Goal: Information Seeking & Learning: Learn about a topic

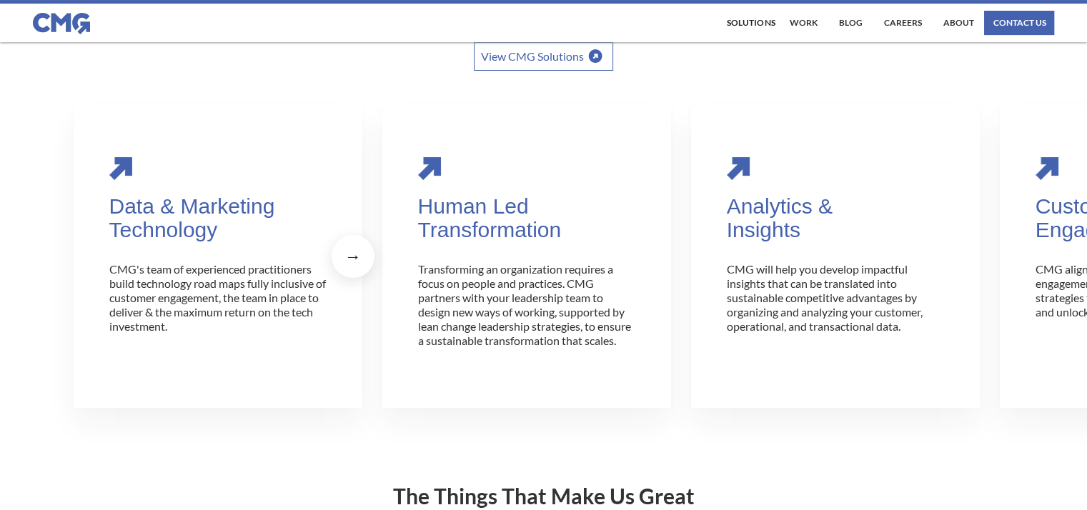
scroll to position [286, 0]
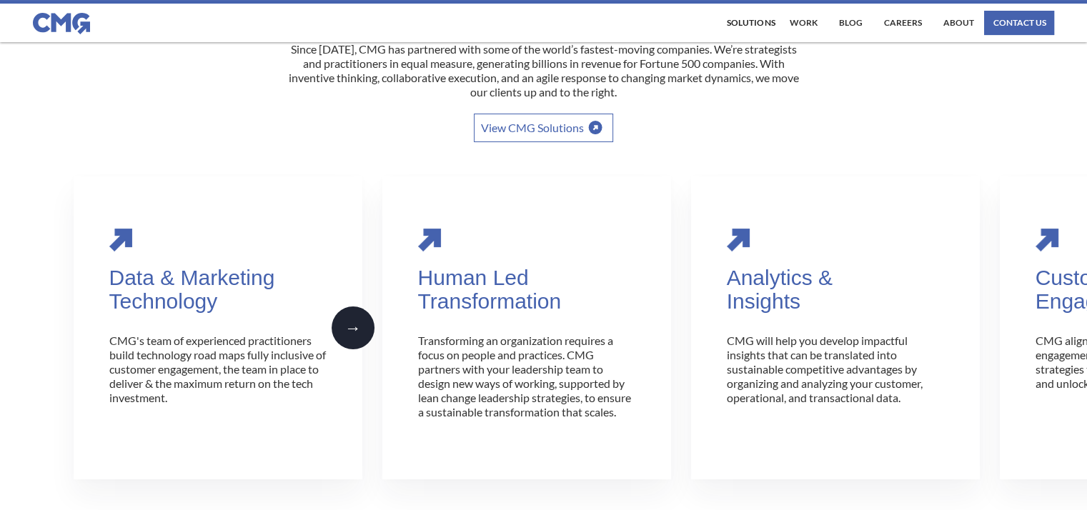
click at [357, 332] on div "→" at bounding box center [353, 328] width 16 height 14
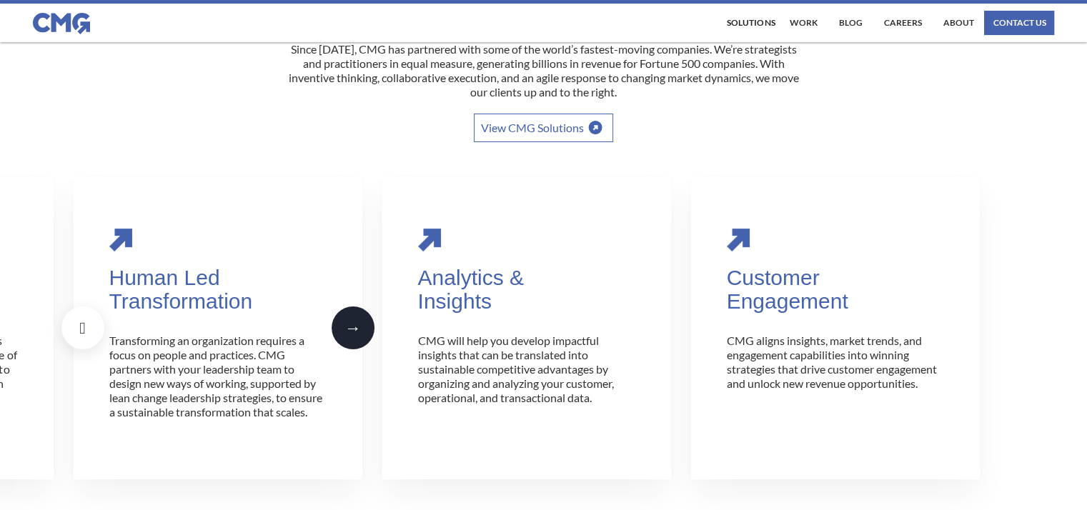
click at [347, 330] on div "→" at bounding box center [353, 328] width 16 height 14
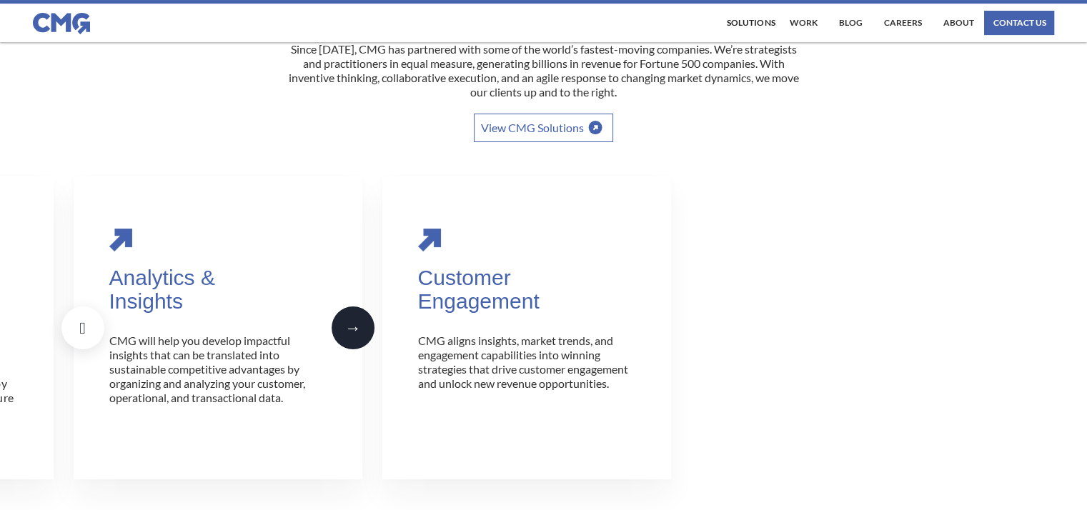
click at [347, 330] on div "→" at bounding box center [353, 328] width 16 height 14
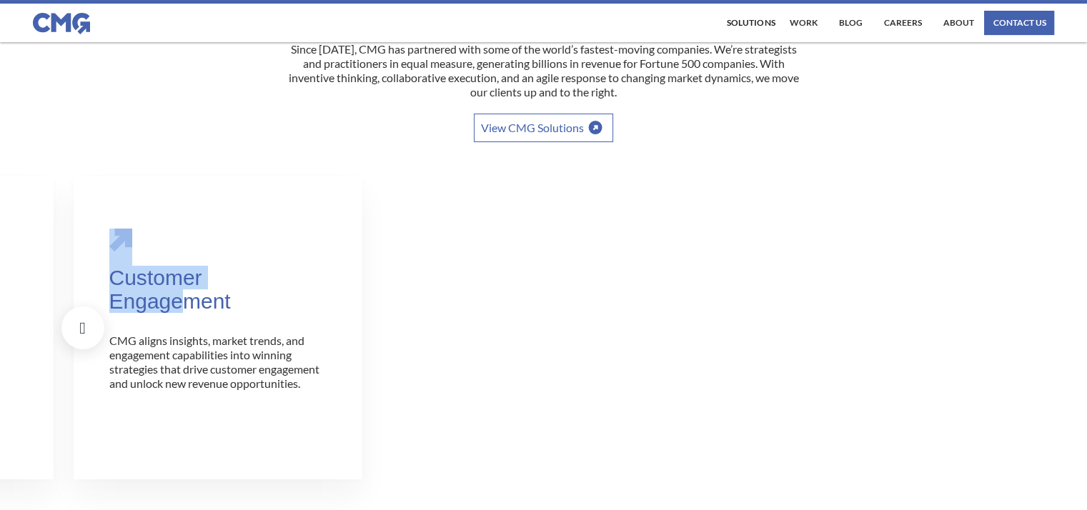
drag, startPoint x: 189, startPoint y: 312, endPoint x: 511, endPoint y: 355, distance: 324.6
click at [511, 355] on div "Data & Marketing Technology CMG's team of experienced practitioners build techn…" at bounding box center [544, 345] width 941 height 337
click at [79, 335] on div "" at bounding box center [82, 328] width 6 height 14
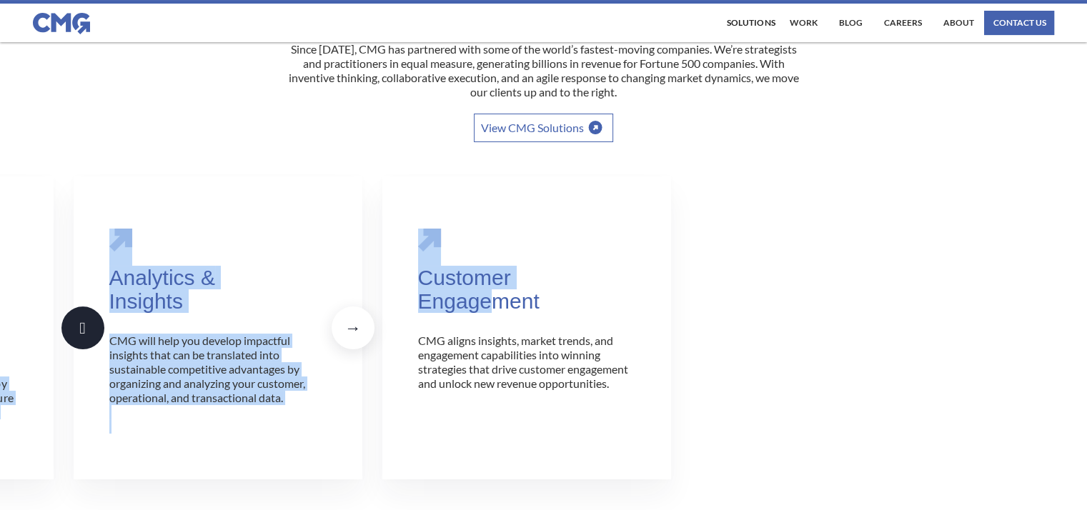
click at [79, 335] on div "" at bounding box center [82, 328] width 6 height 14
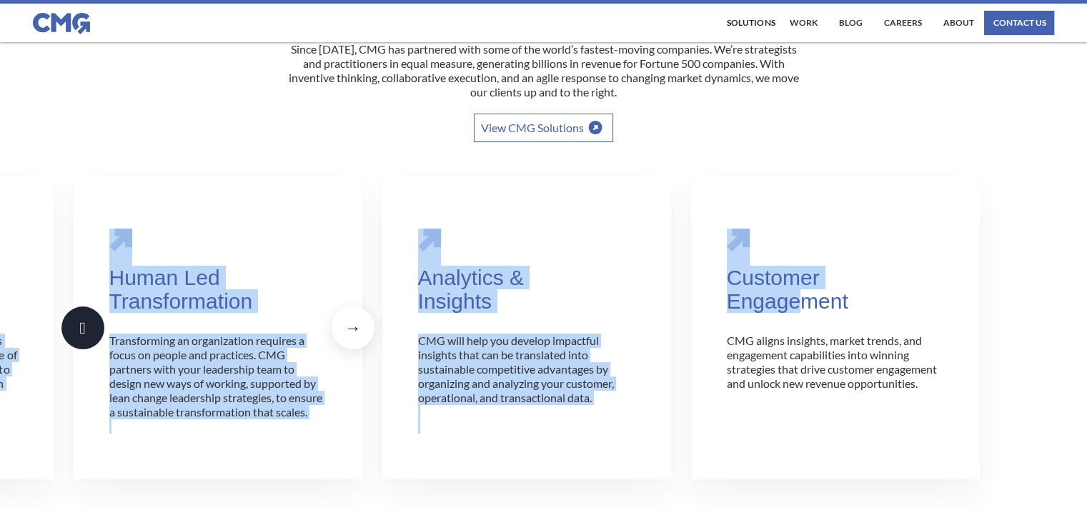
click at [79, 335] on div "" at bounding box center [82, 328] width 6 height 14
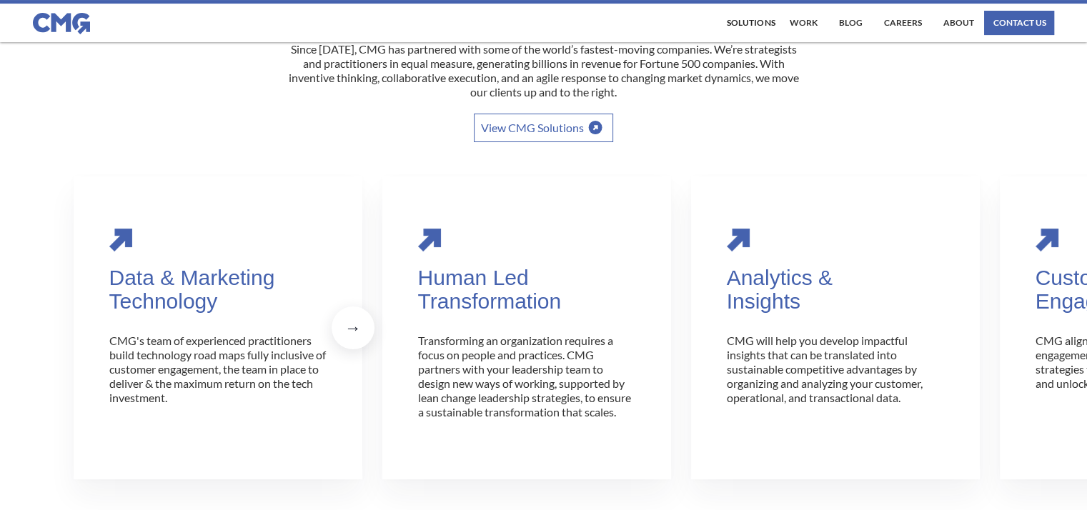
click at [392, 132] on div "View CMG Solutions" at bounding box center [544, 128] width 515 height 29
